Goal: Find specific page/section: Find specific page/section

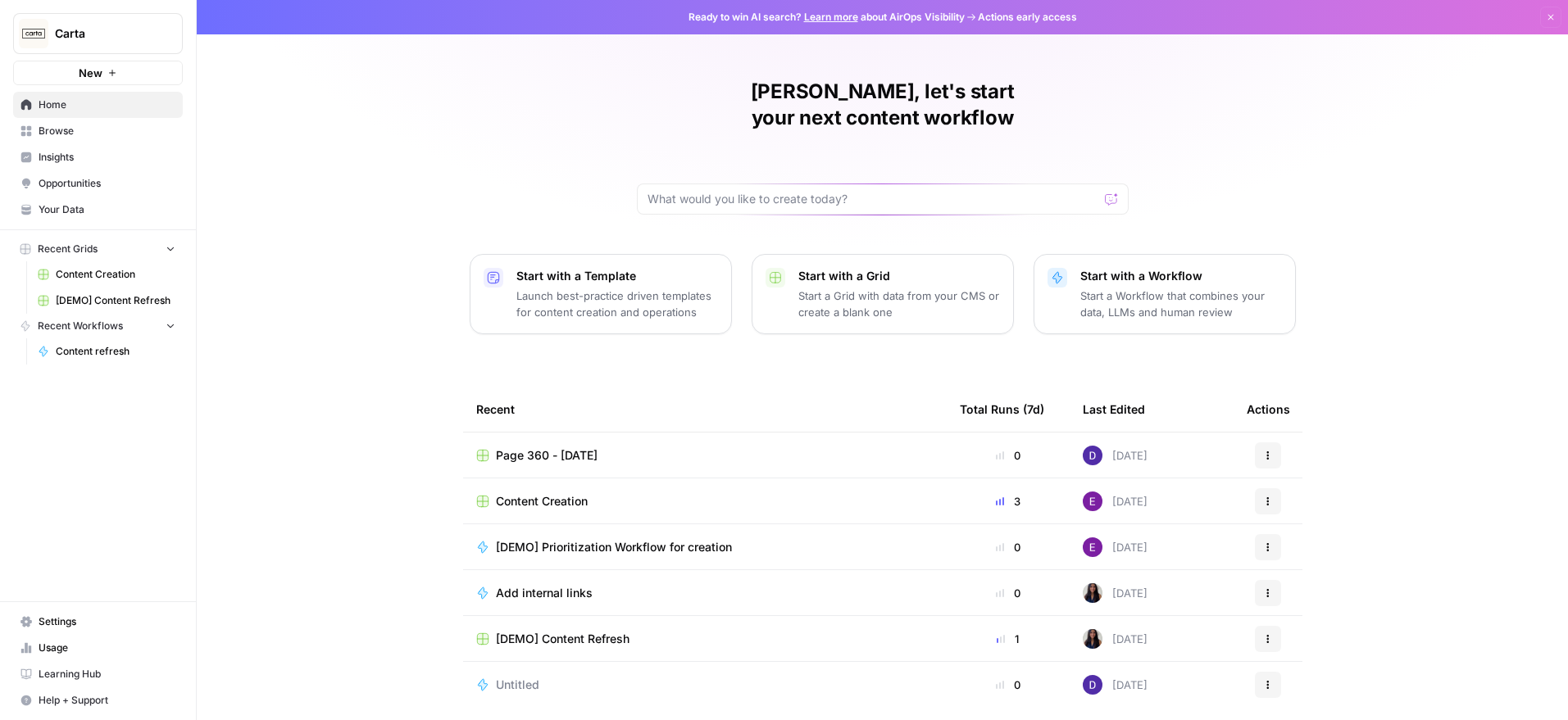
click at [110, 155] on span "Insights" at bounding box center [106, 158] width 137 height 15
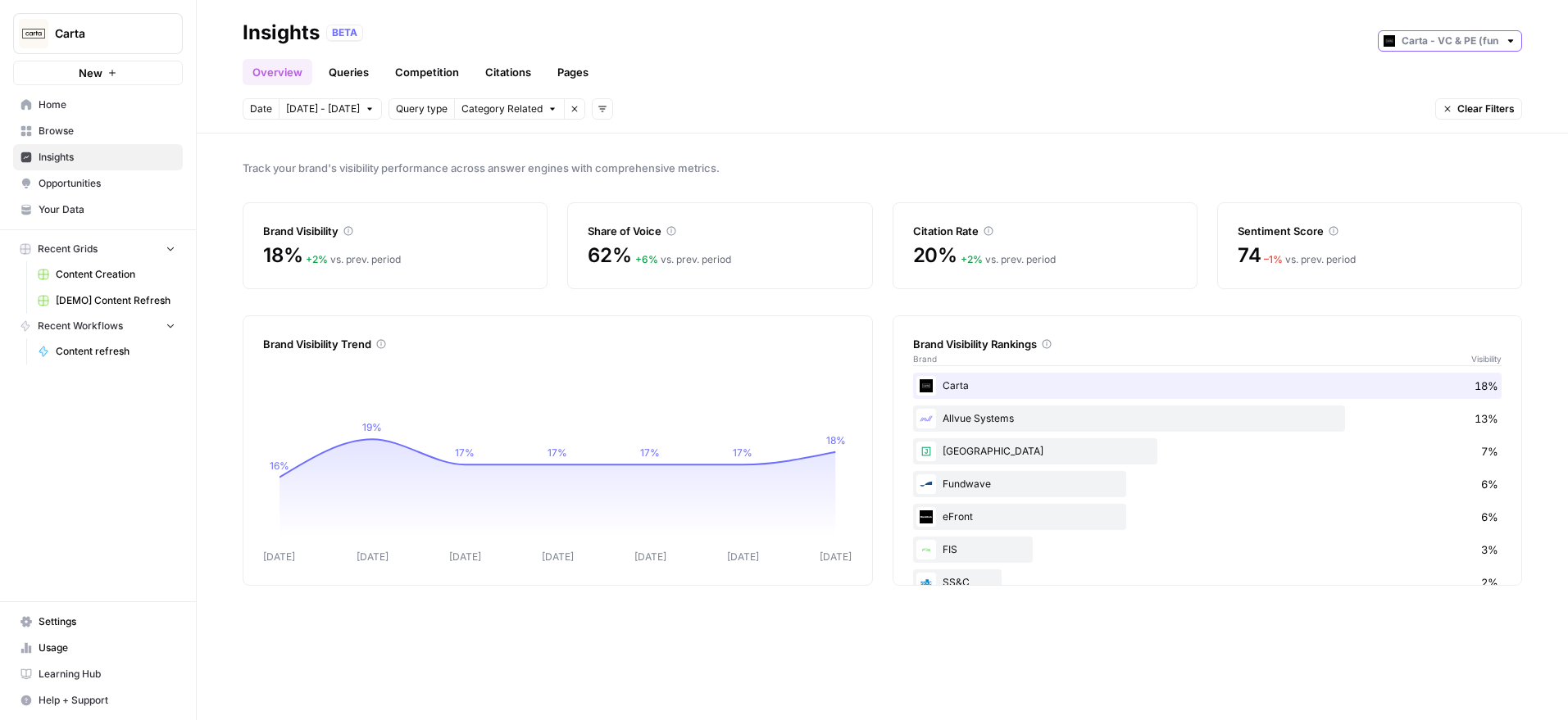
click at [1425, 49] on div at bounding box center [1450, 41] width 144 height 22
click at [1439, 73] on span "Carta - Companies (cap table)" at bounding box center [1456, 77] width 92 height 17
type input "Carta - Companies (cap table)"
click at [574, 69] on link "Pages" at bounding box center [573, 72] width 51 height 27
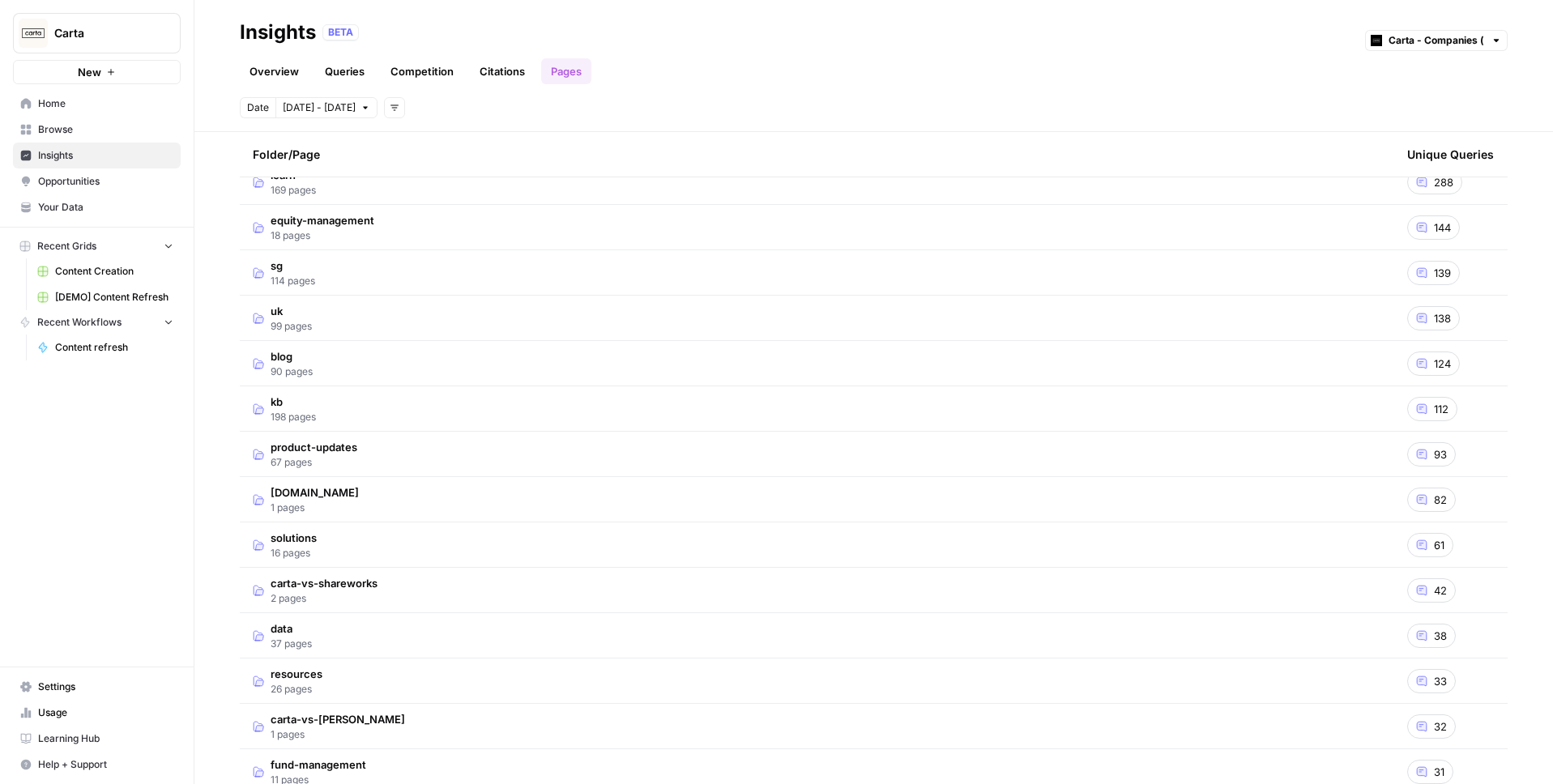
scroll to position [70, 0]
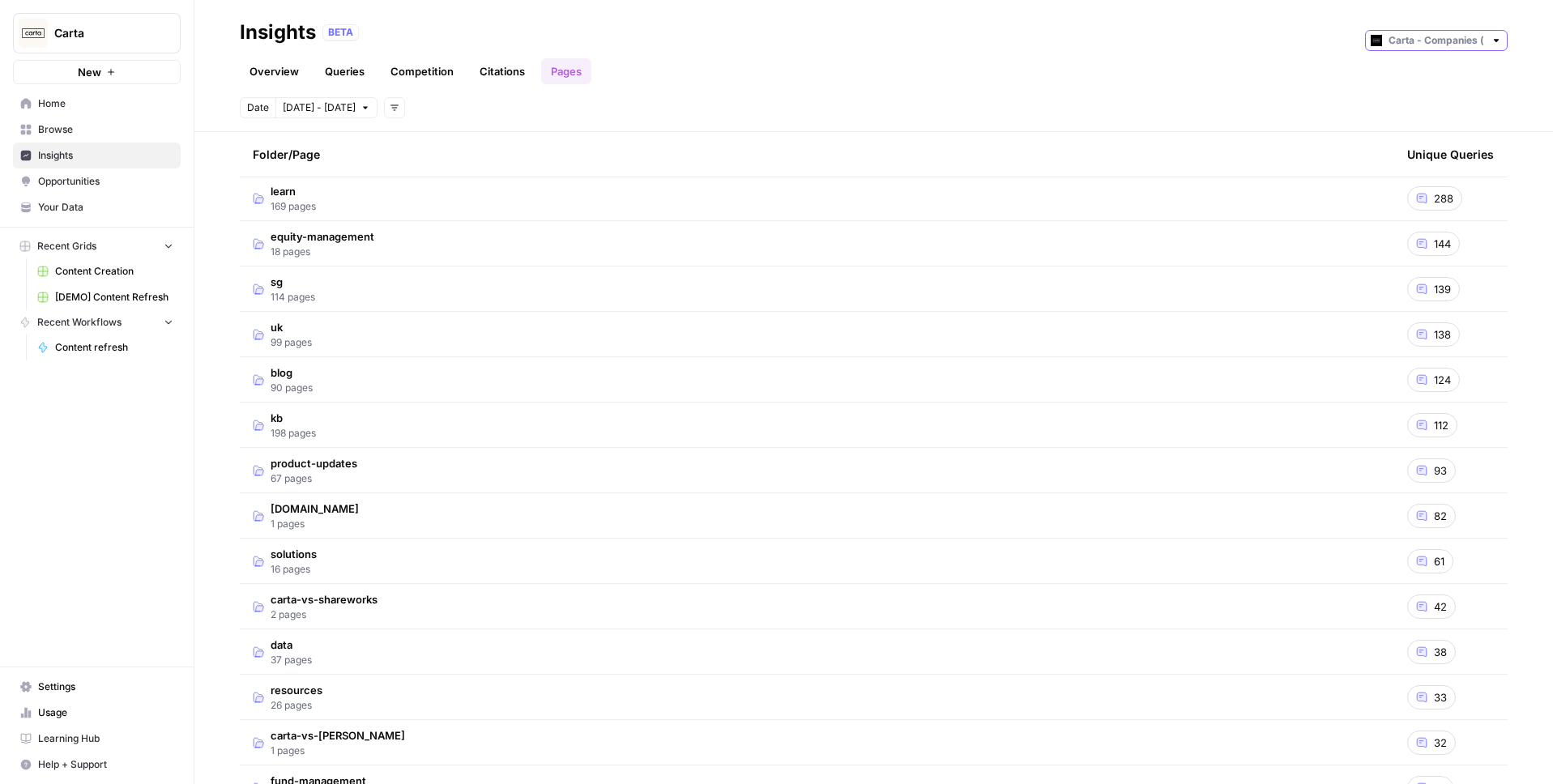
click at [1459, 33] on input "text" at bounding box center [1437, 41] width 96 height 16
click at [1453, 101] on span "Carta - VC & PE (fund admin)" at bounding box center [1442, 99] width 91 height 16
type input "Carta - VC & PE (fund admin)"
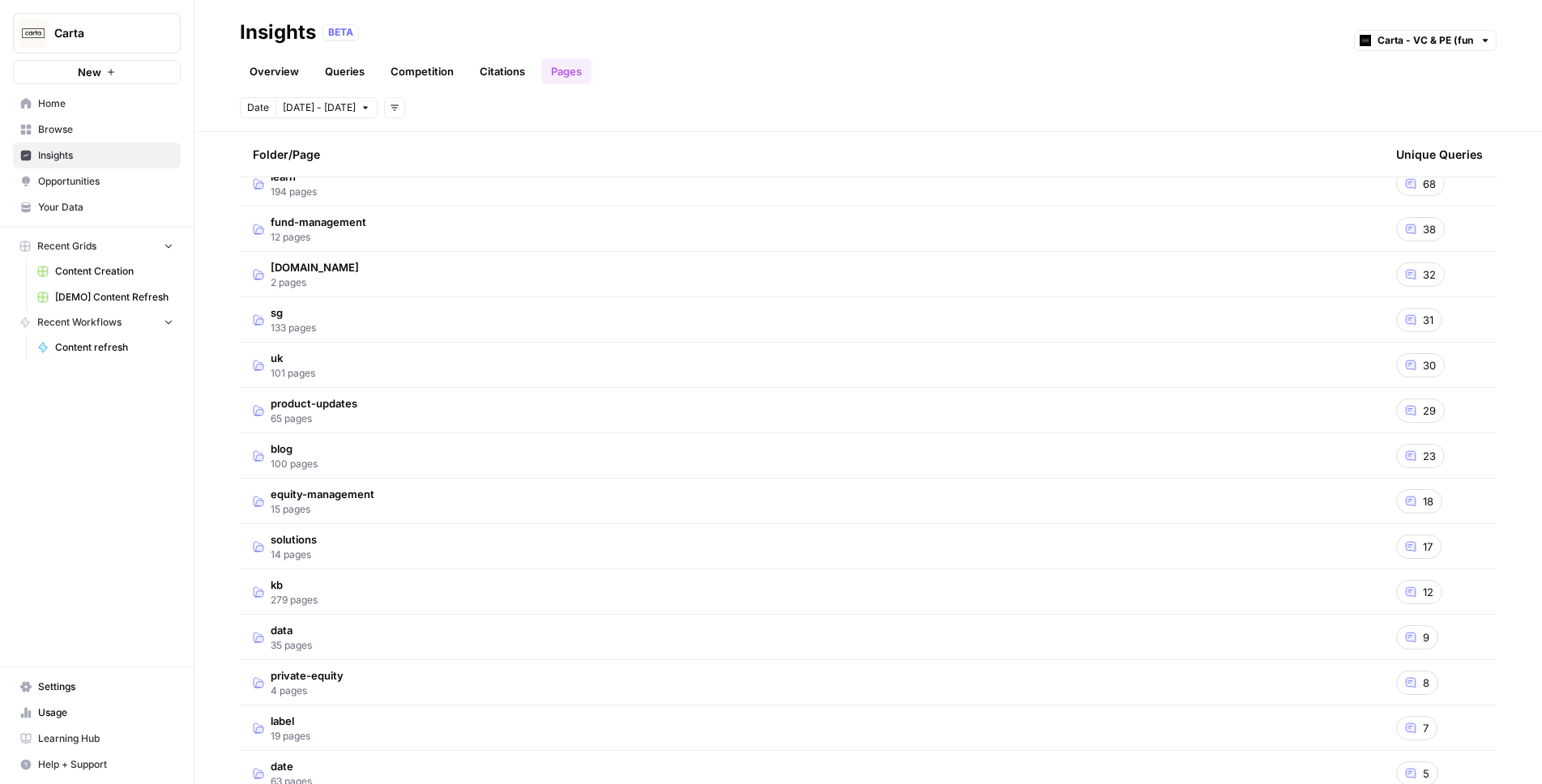
scroll to position [68, 0]
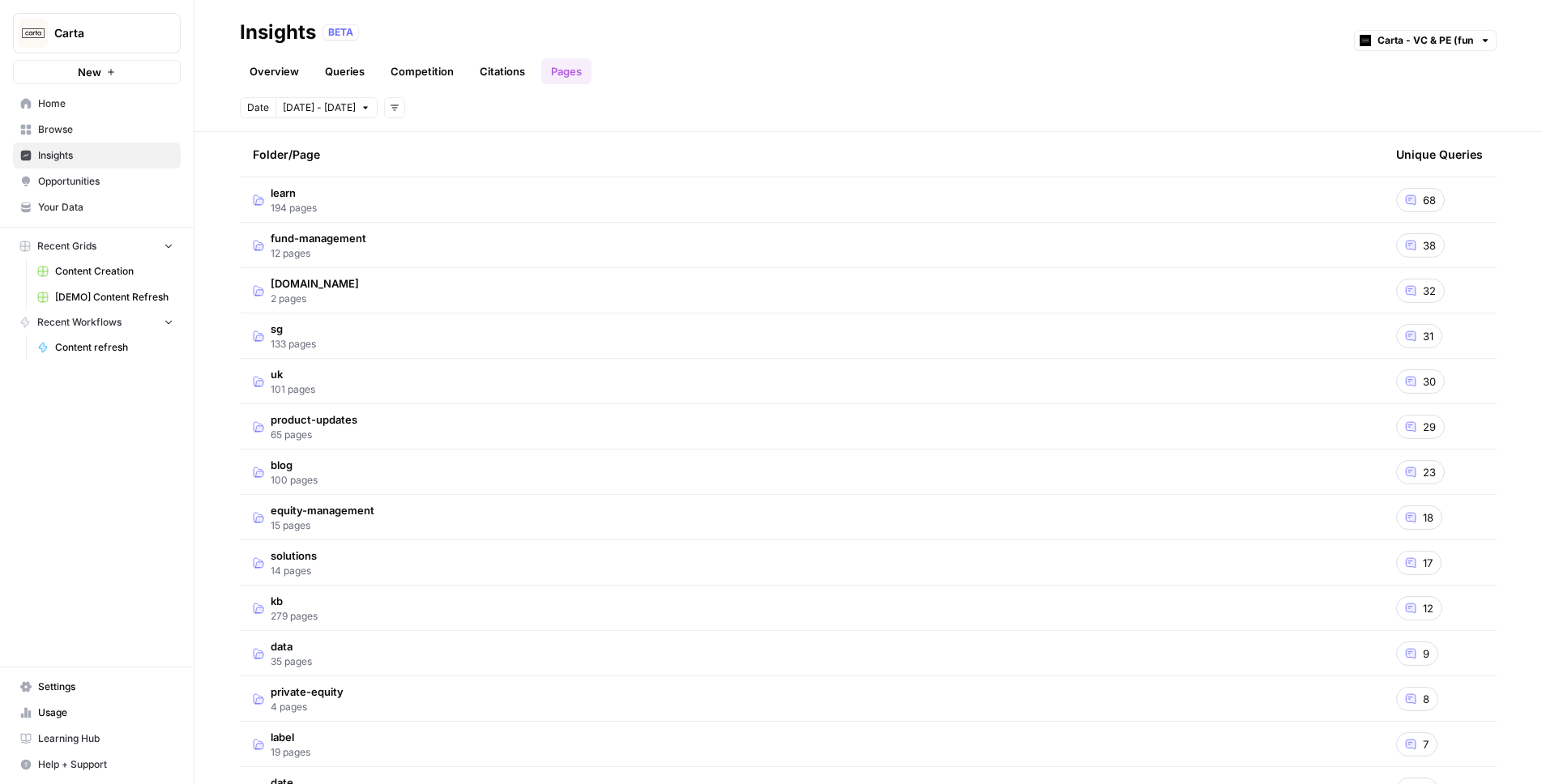
click at [268, 67] on link "Overview" at bounding box center [274, 71] width 69 height 26
